Goal: Find contact information: Find contact information

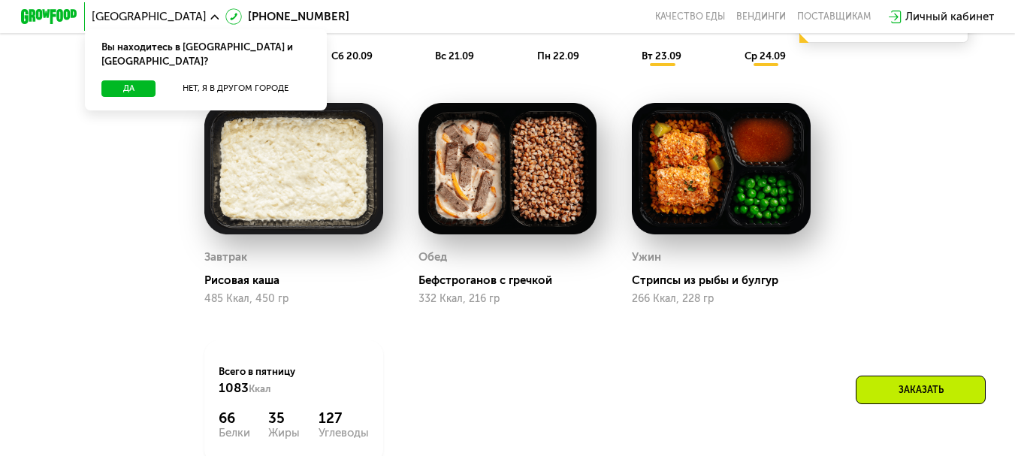
scroll to position [1127, 0]
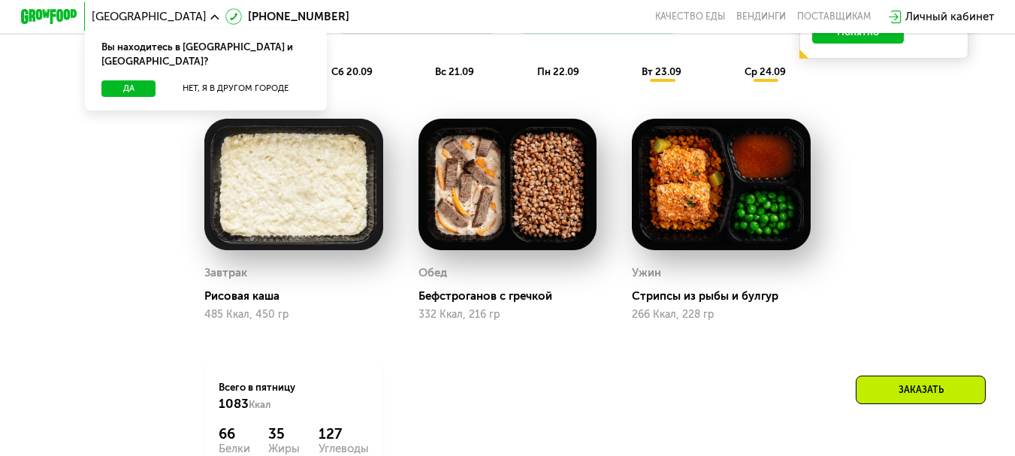
click at [319, 235] on img at bounding box center [293, 185] width 179 height 132
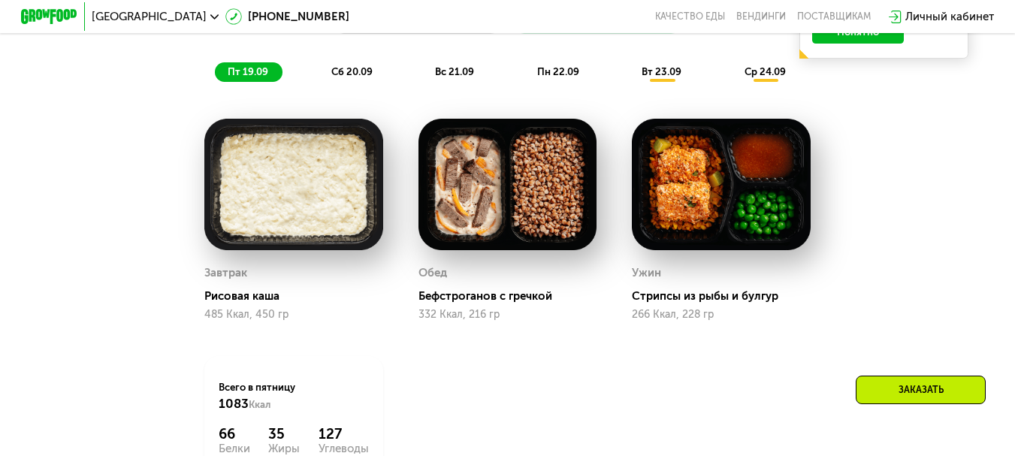
click at [498, 232] on img at bounding box center [508, 185] width 179 height 132
click at [708, 230] on img at bounding box center [721, 185] width 179 height 132
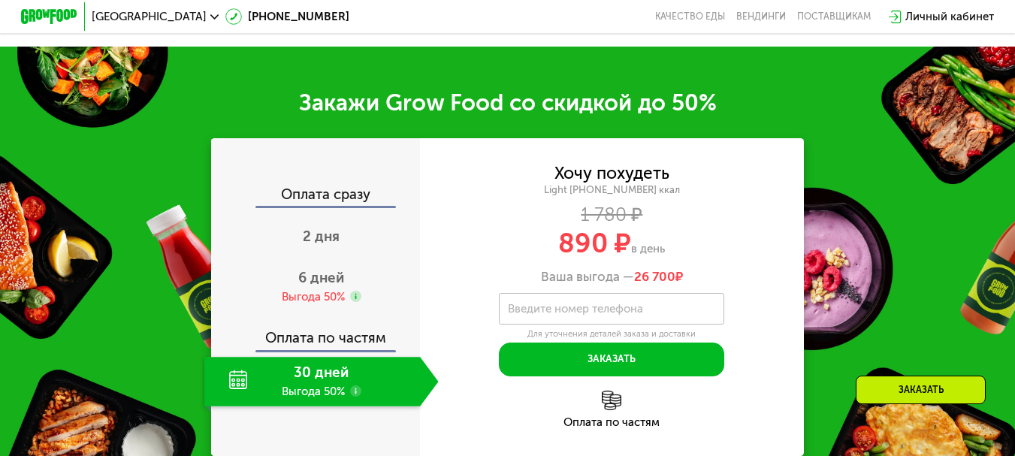
scroll to position [1729, 0]
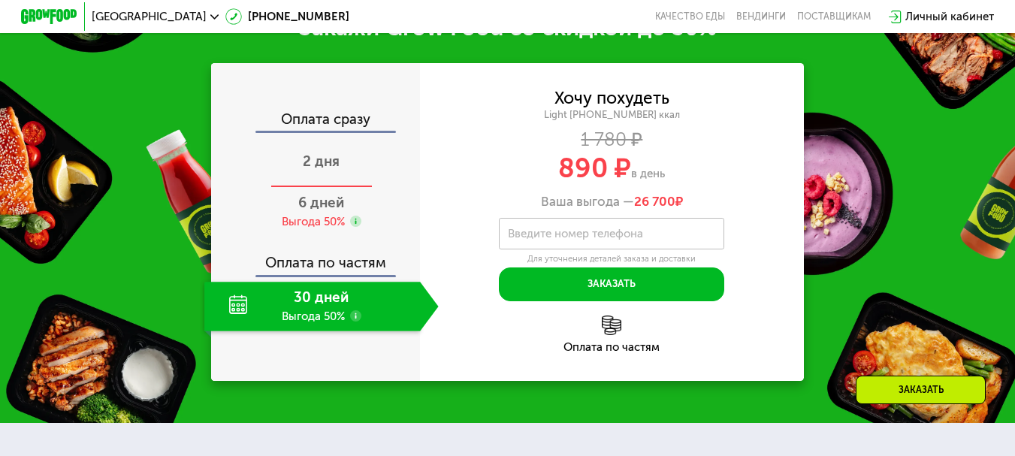
click at [337, 170] on span "2 дня" at bounding box center [321, 161] width 37 height 17
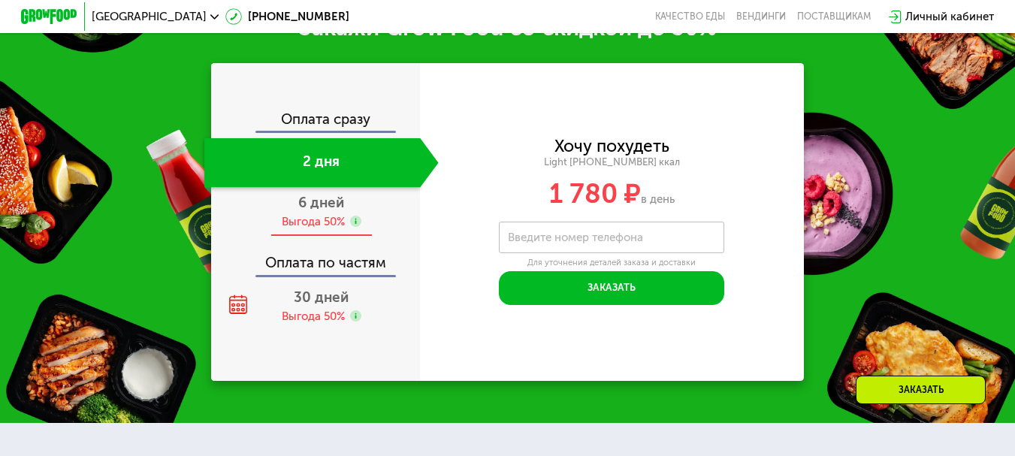
click at [337, 211] on span "6 дней" at bounding box center [321, 202] width 46 height 17
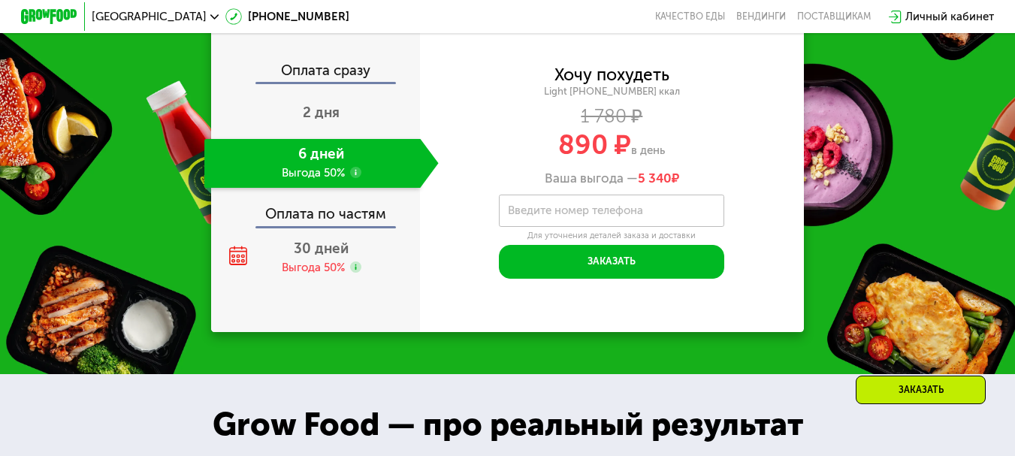
scroll to position [1804, 0]
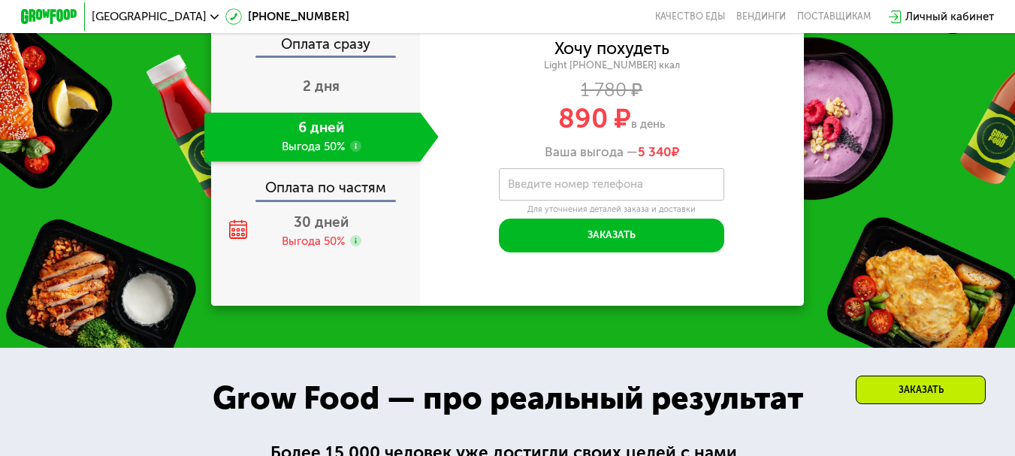
click at [335, 200] on div "Оплата по частям" at bounding box center [316, 184] width 207 height 32
click at [329, 231] on span "30 дней" at bounding box center [321, 221] width 55 height 17
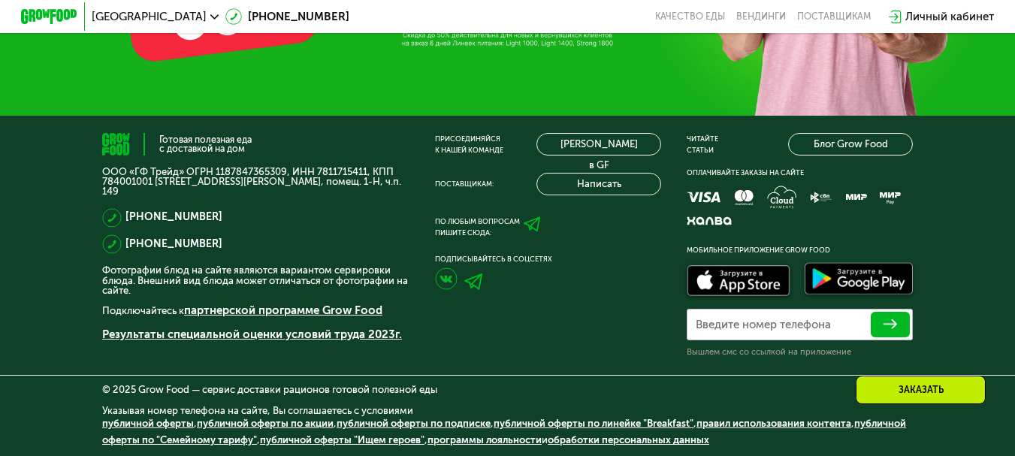
scroll to position [4653, 0]
drag, startPoint x: 316, startPoint y: 168, endPoint x: 367, endPoint y: 165, distance: 51.2
click at [367, 167] on p "ООО «ГФ Трейд» ОГРН 1187847365309, ИНН 7811715411, КПП 784001001 [STREET_ADDRES…" at bounding box center [255, 181] width 307 height 29
copy p "7811715411"
